Goal: Information Seeking & Learning: Check status

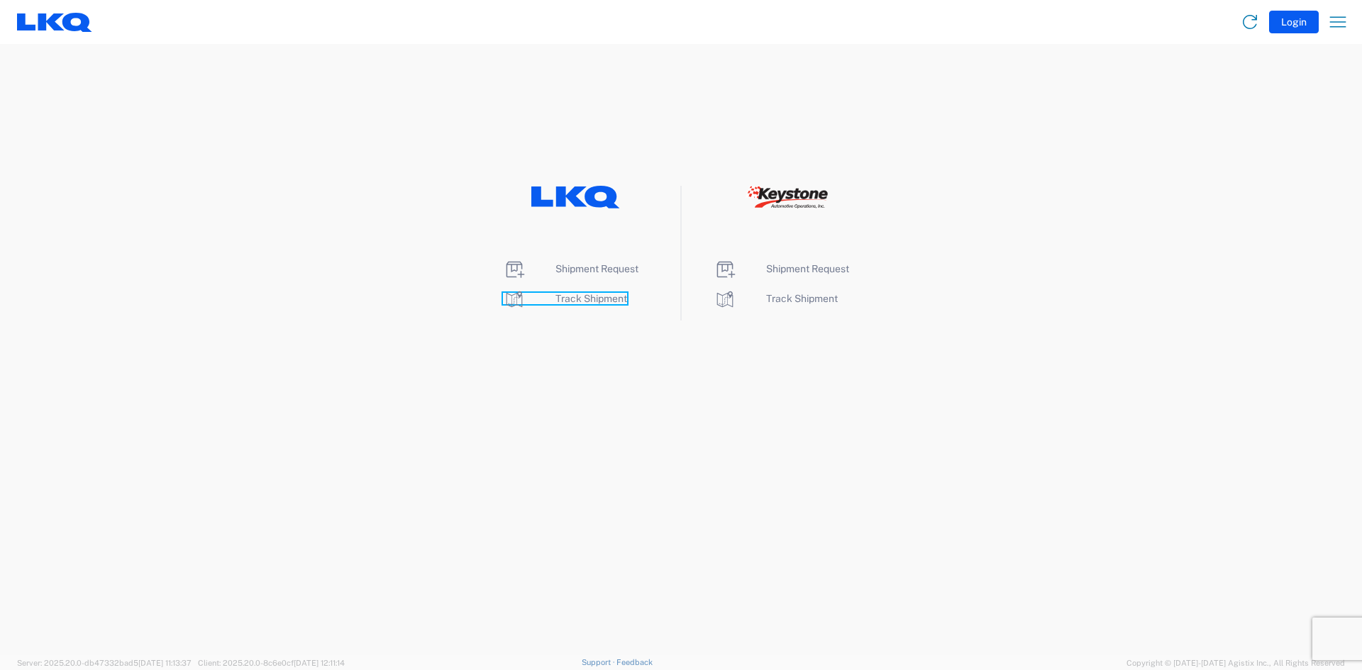
click at [601, 296] on span "Track Shipment" at bounding box center [591, 298] width 72 height 11
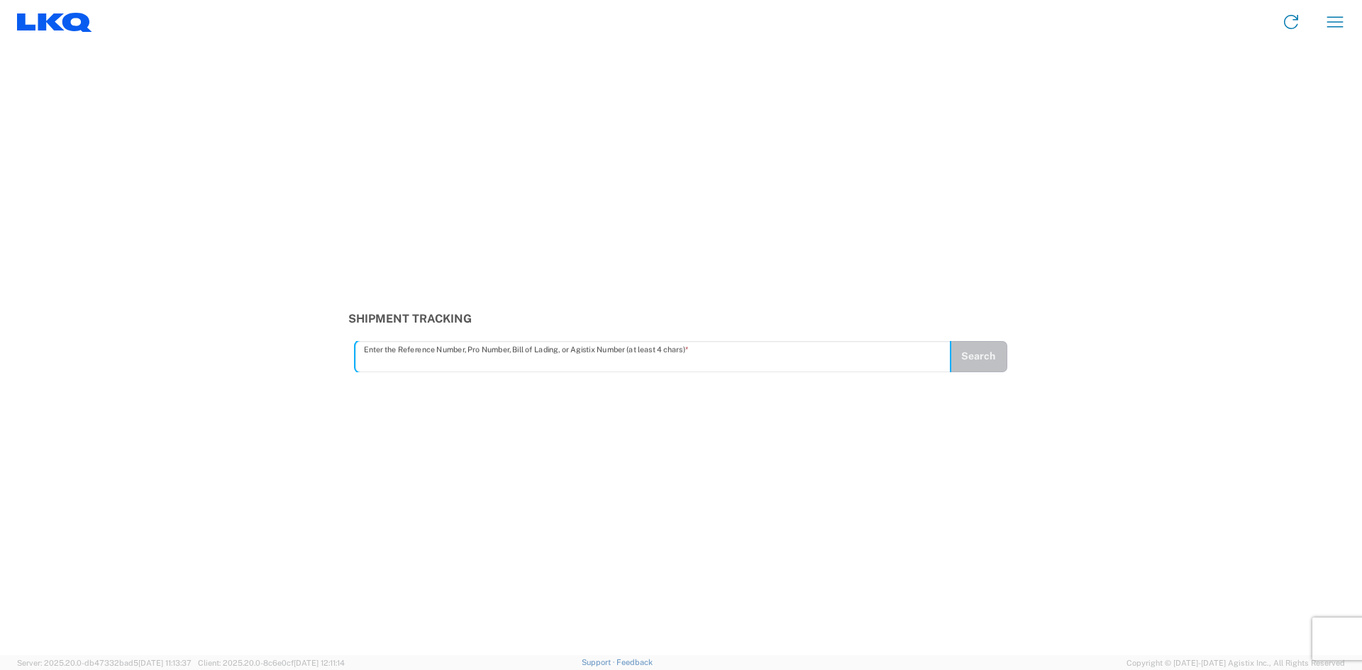
click at [387, 363] on input "text" at bounding box center [653, 356] width 578 height 25
type input "56984297"
click at [970, 354] on button "Search" at bounding box center [978, 356] width 58 height 31
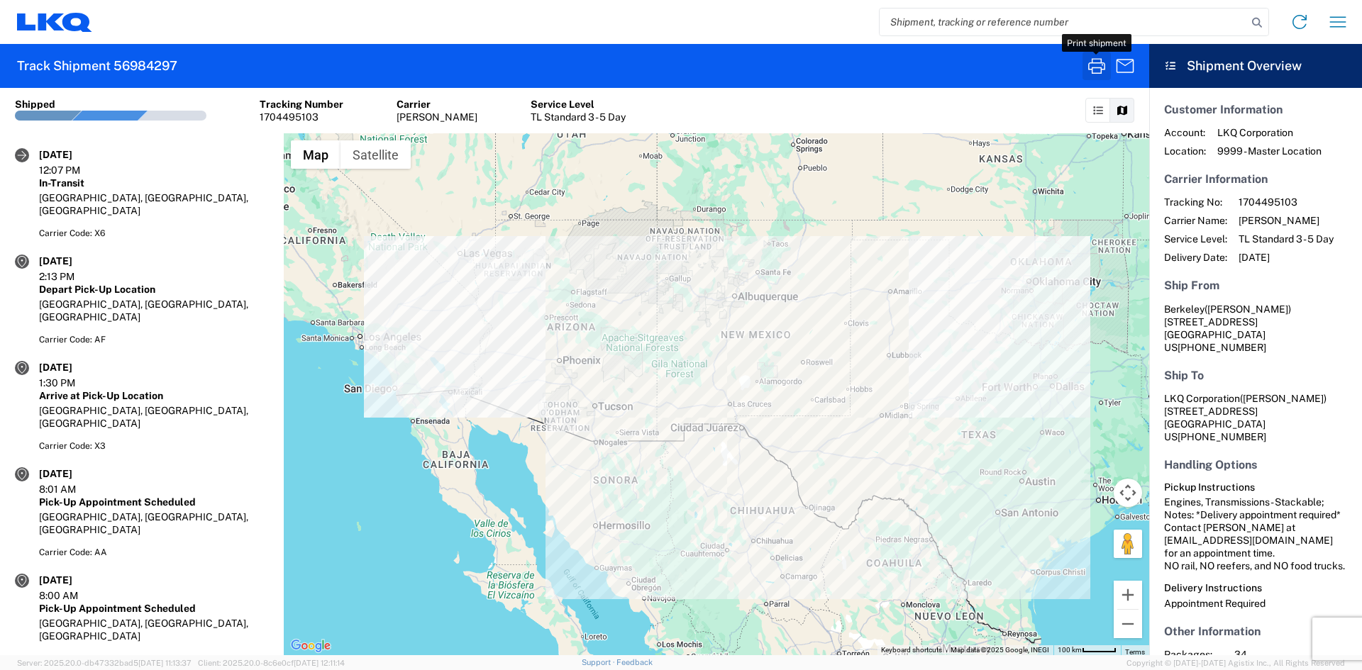
click at [1094, 65] on icon "button" at bounding box center [1096, 66] width 23 height 23
